Goal: Task Accomplishment & Management: Manage account settings

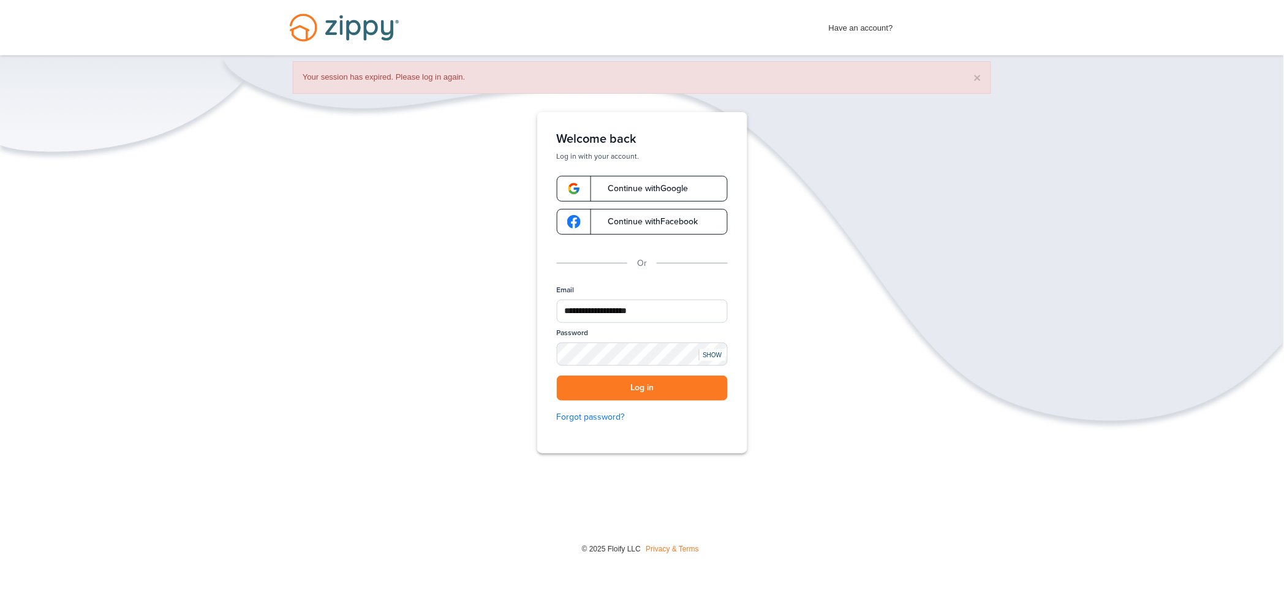
click at [667, 390] on button "Log in" at bounding box center [642, 388] width 171 height 25
